Goal: Task Accomplishment & Management: Use online tool/utility

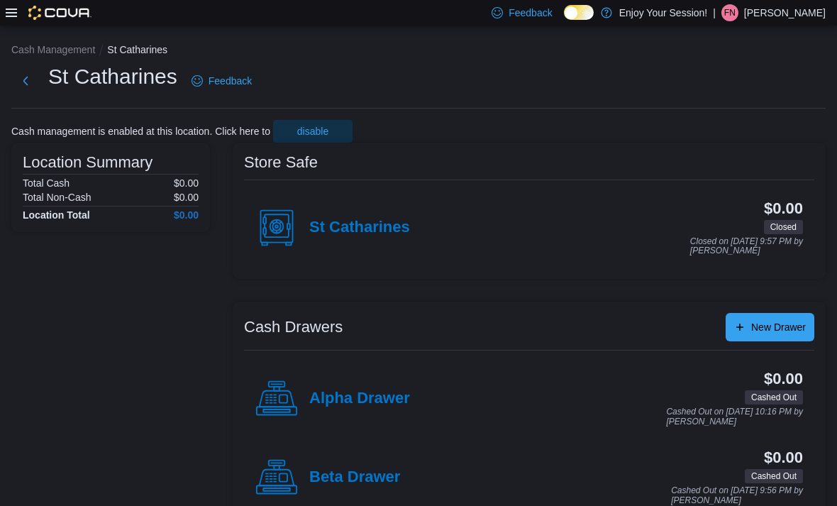
scroll to position [45, 0]
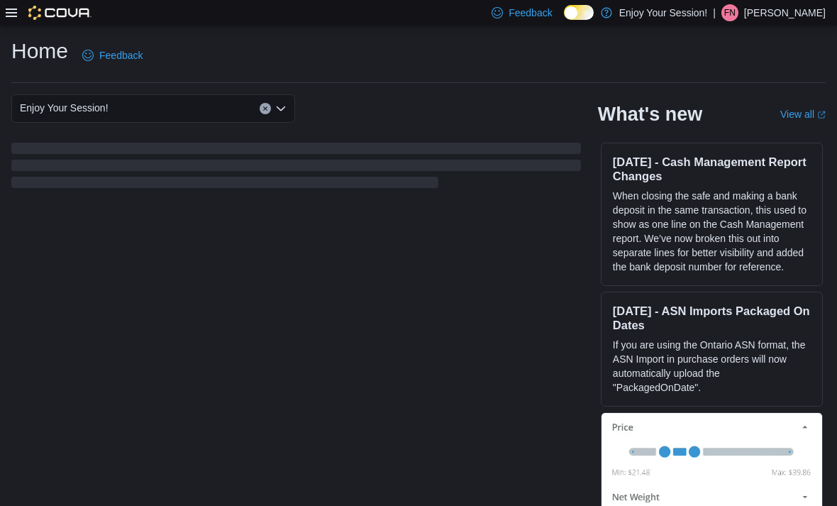
click at [15, 12] on icon at bounding box center [11, 12] width 11 height 11
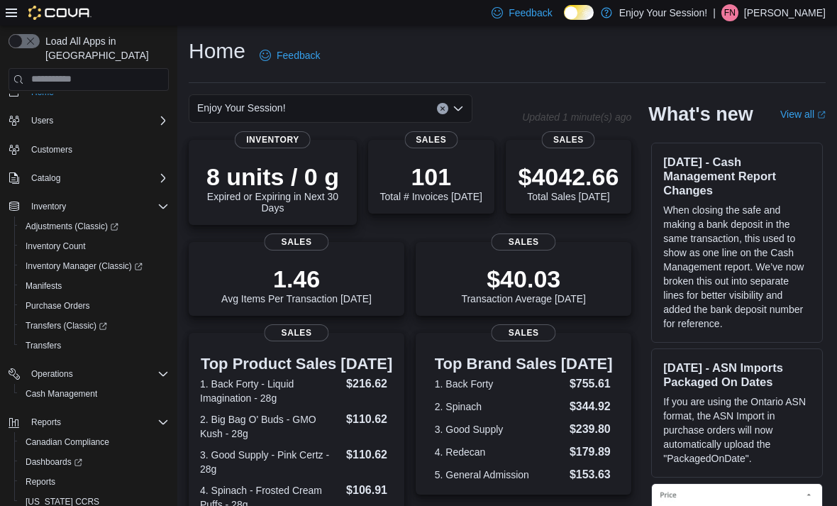
scroll to position [11, 0]
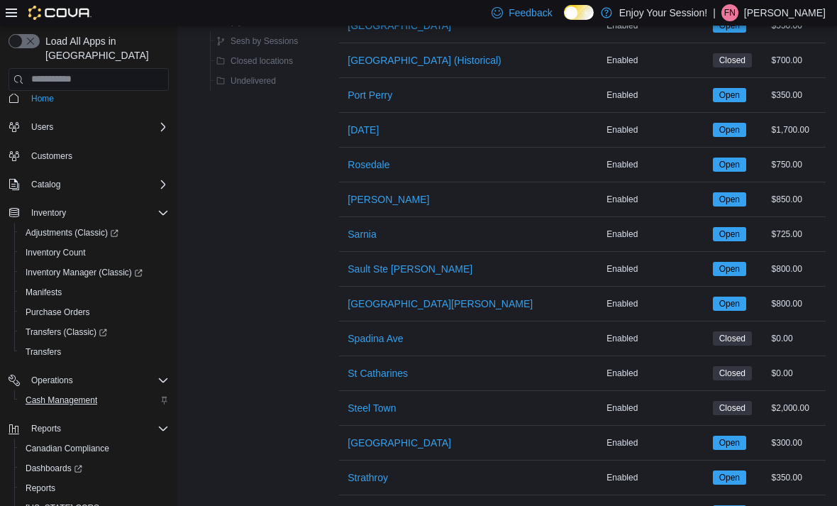
scroll to position [1583, 0]
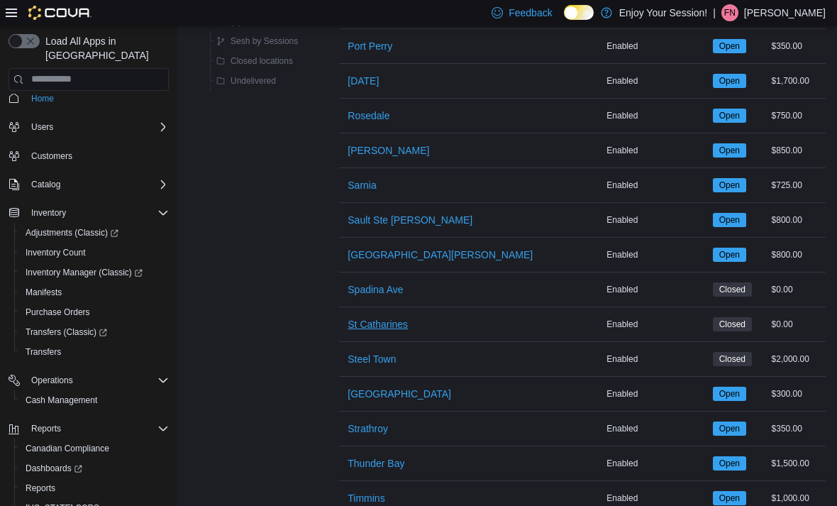
click at [375, 328] on span "St Catharines" at bounding box center [378, 324] width 60 height 14
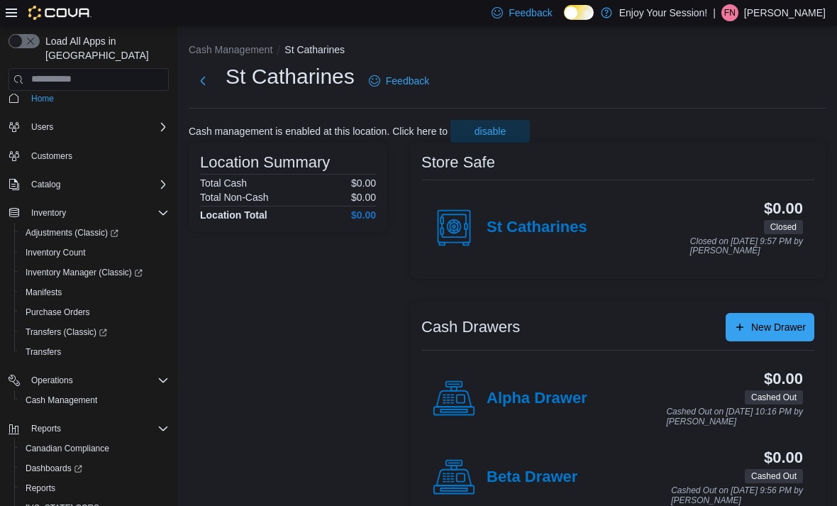
click at [555, 216] on div "St Catharines" at bounding box center [510, 228] width 155 height 43
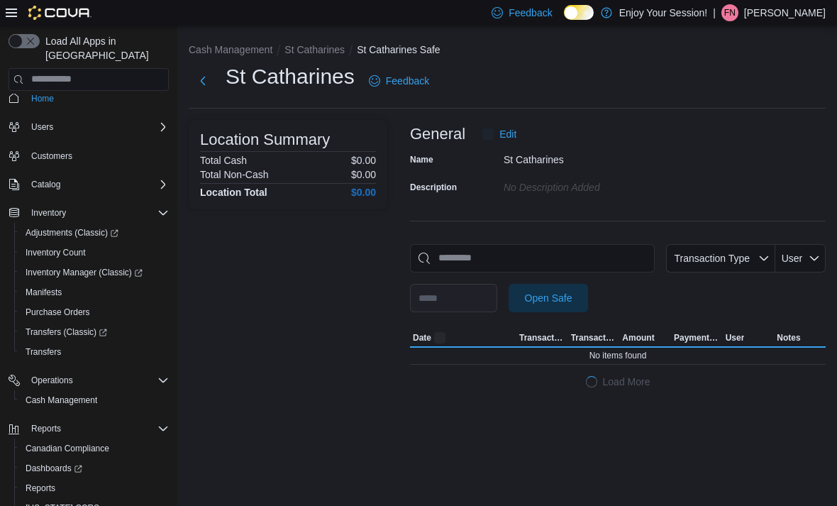
click at [544, 231] on div "**********" at bounding box center [618, 258] width 416 height 276
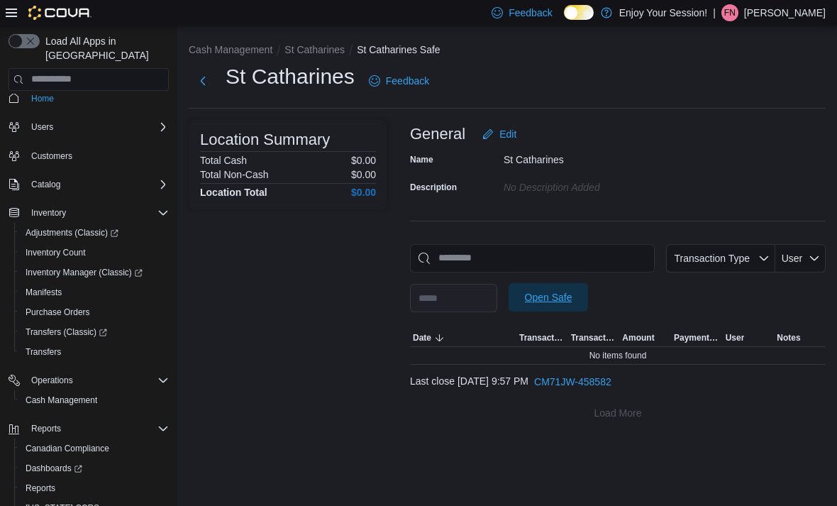
click at [576, 287] on span "Open Safe" at bounding box center [548, 297] width 62 height 28
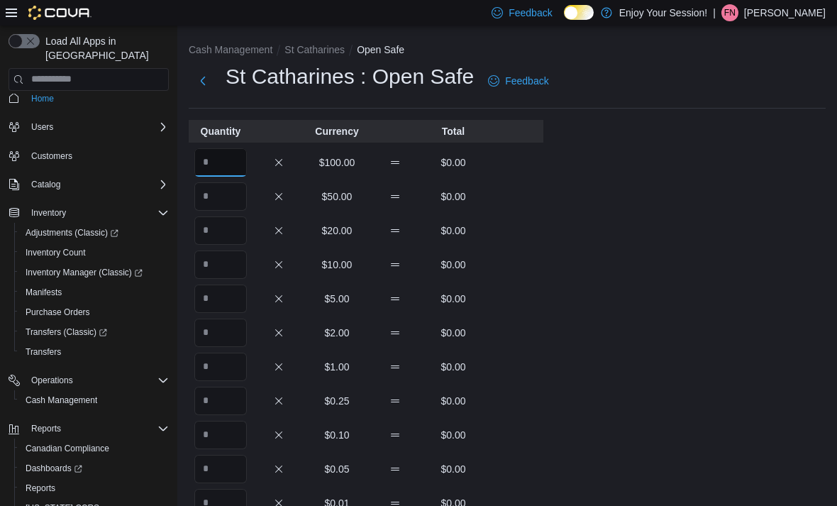
click at [222, 160] on input "Quantity" at bounding box center [220, 162] width 53 height 28
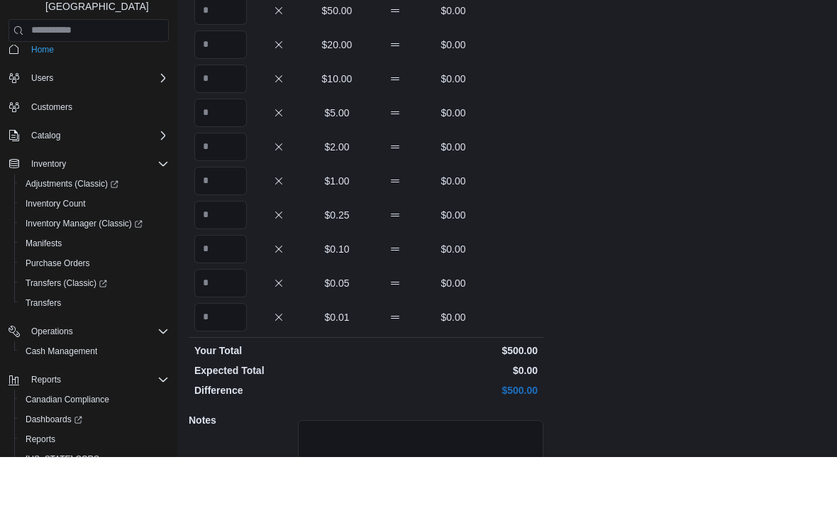
scroll to position [261, 0]
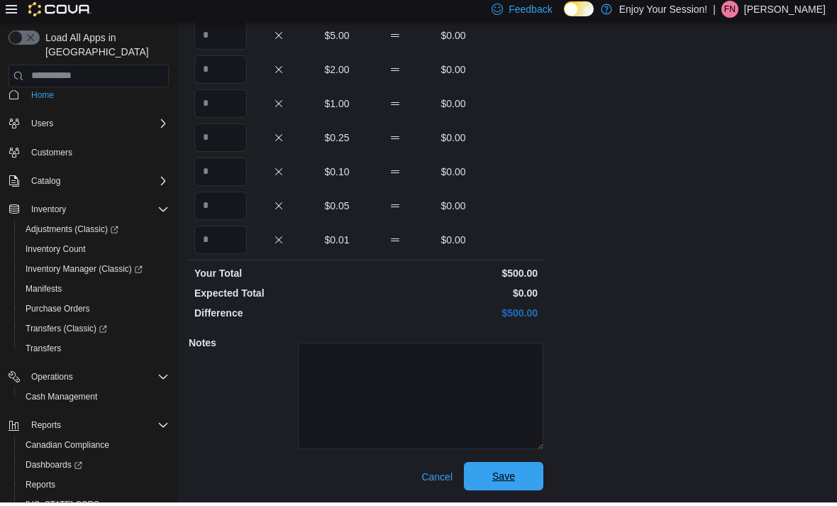
type input "*"
click at [512, 473] on span "Save" at bounding box center [504, 480] width 23 height 14
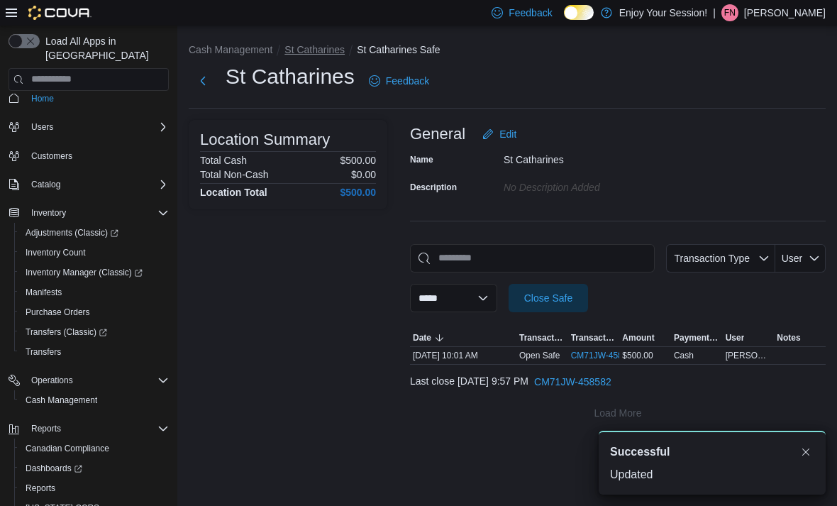
click at [309, 49] on button "St Catharines" at bounding box center [315, 49] width 60 height 11
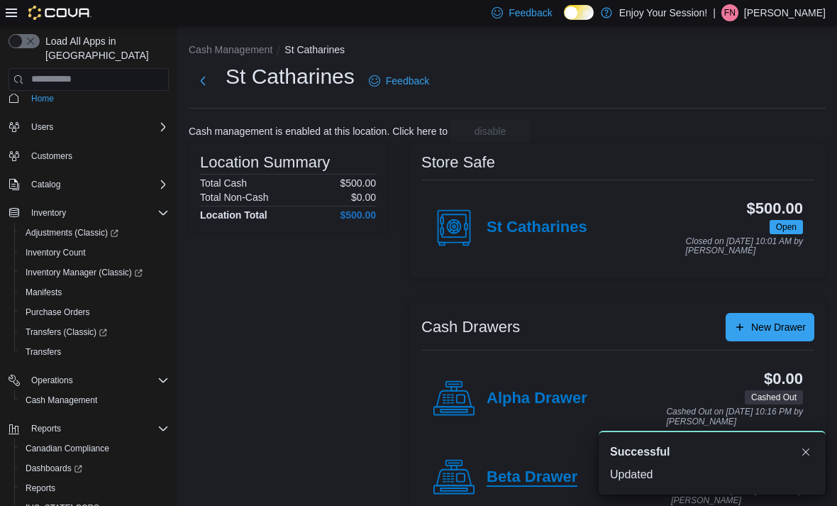
click at [520, 473] on h4 "Beta Drawer" at bounding box center [532, 477] width 91 height 18
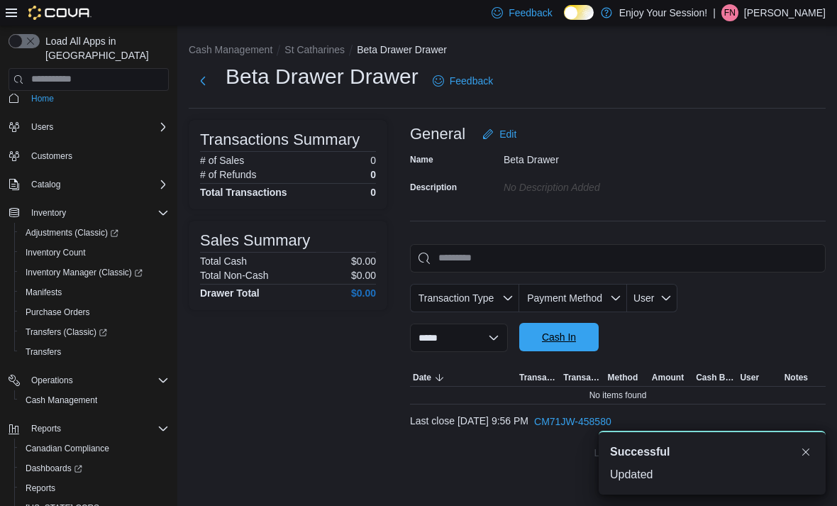
click at [590, 325] on span "Cash In" at bounding box center [559, 337] width 62 height 28
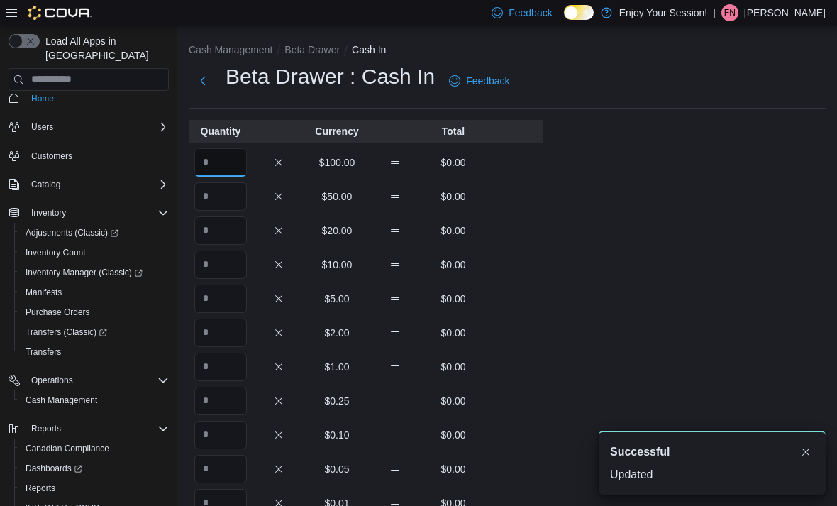
click at [229, 176] on input "Quantity" at bounding box center [220, 162] width 53 height 28
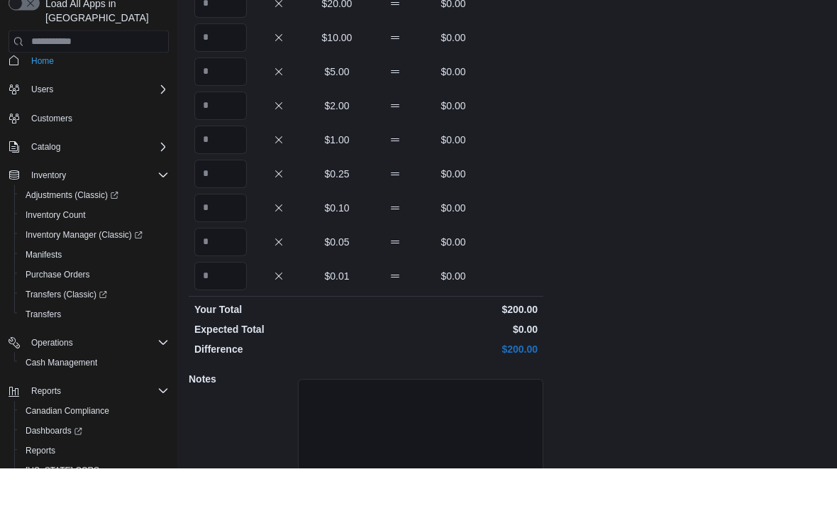
scroll to position [261, 0]
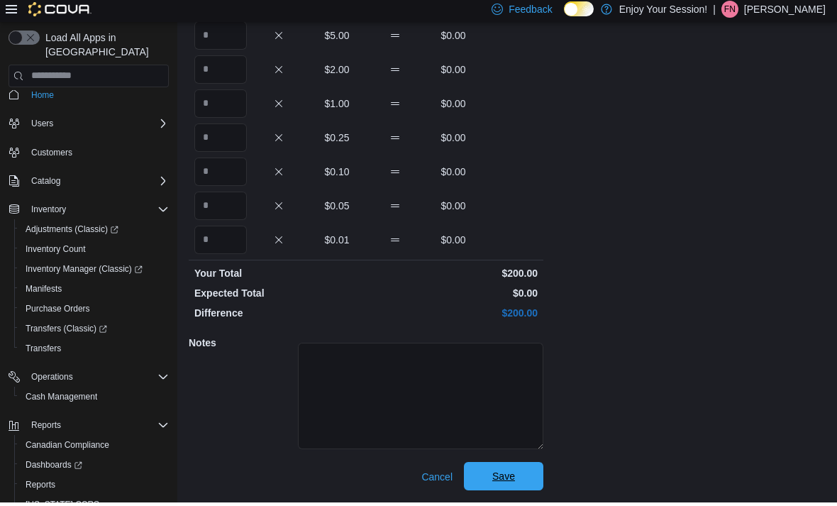
type input "*"
click at [491, 485] on span "Save" at bounding box center [504, 480] width 62 height 28
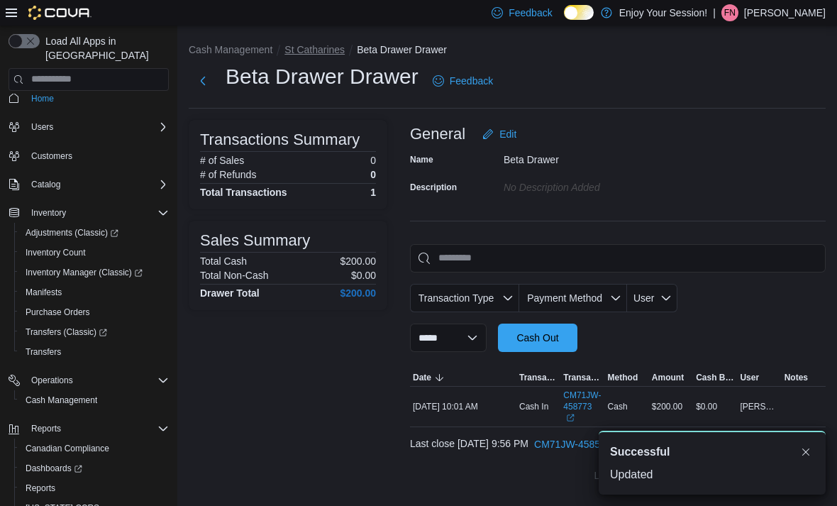
click at [326, 55] on button "St Catharines" at bounding box center [315, 49] width 60 height 11
